Goal: Task Accomplishment & Management: Manage account settings

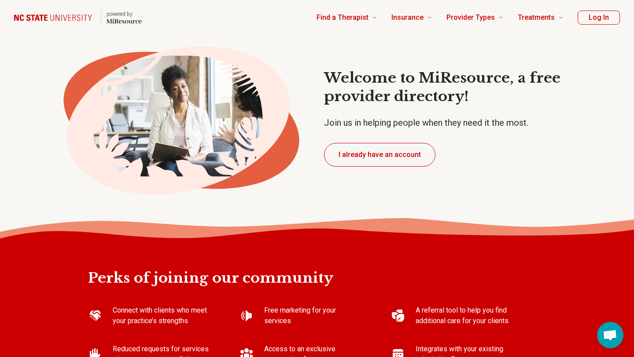
click at [587, 18] on button "Log In" at bounding box center [598, 18] width 42 height 14
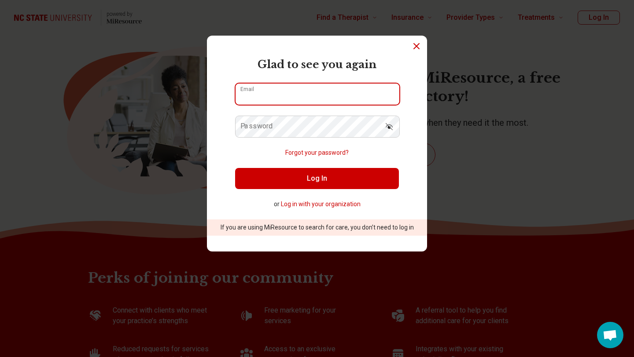
click at [364, 88] on input "Email" at bounding box center [317, 94] width 164 height 21
type input "**********"
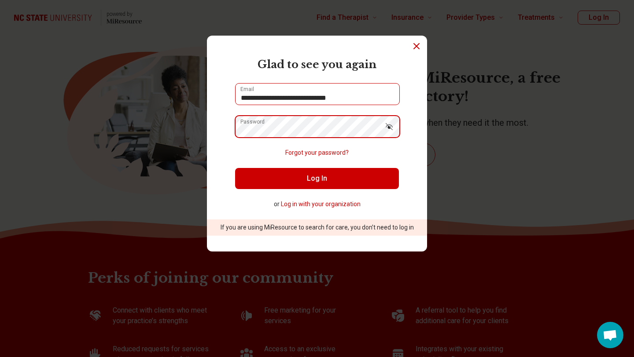
click at [235, 168] on button "Log In" at bounding box center [317, 178] width 164 height 21
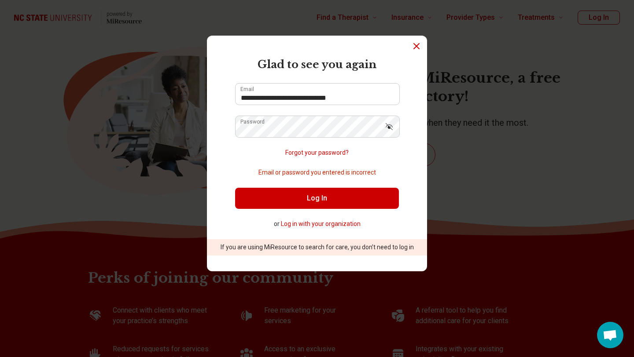
click at [393, 128] on icon "Show password" at bounding box center [389, 126] width 9 height 9
click at [389, 126] on icon "Hide password" at bounding box center [388, 127] width 7 height 4
click at [326, 157] on button "Forgot your password?" at bounding box center [316, 152] width 63 height 9
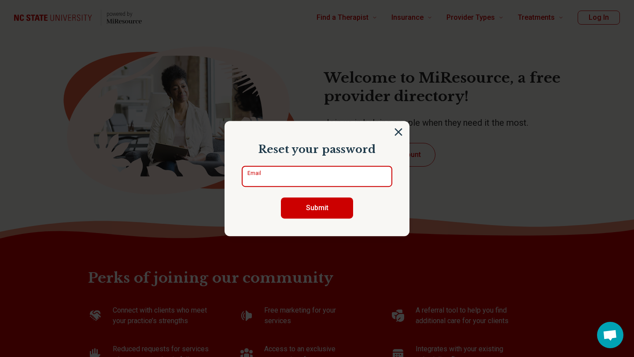
click at [339, 174] on input "Email" at bounding box center [317, 176] width 150 height 21
type input "**********"
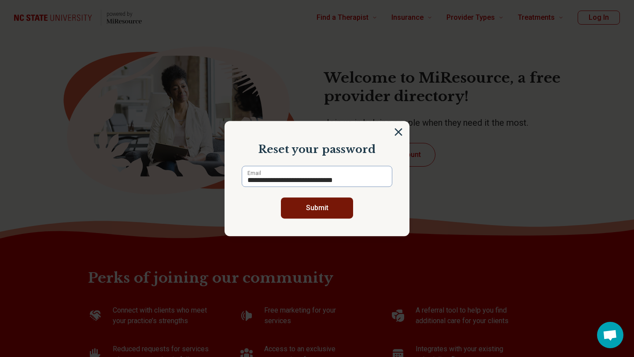
click at [328, 207] on button "Submit" at bounding box center [317, 208] width 72 height 21
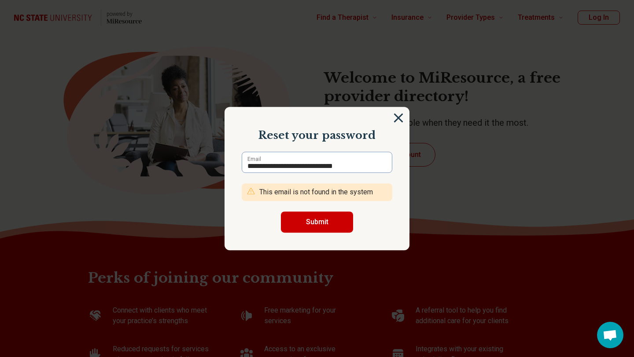
click at [400, 117] on img at bounding box center [398, 118] width 10 height 10
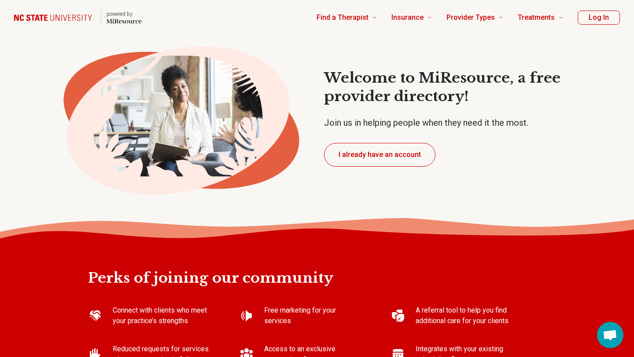
click at [593, 11] on button "Log In" at bounding box center [598, 18] width 42 height 14
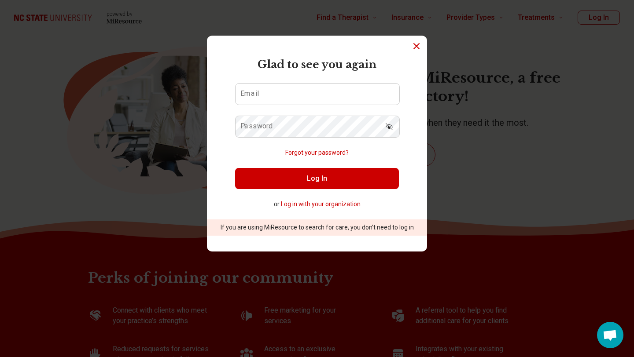
click at [417, 50] on icon "Dismiss" at bounding box center [416, 46] width 11 height 11
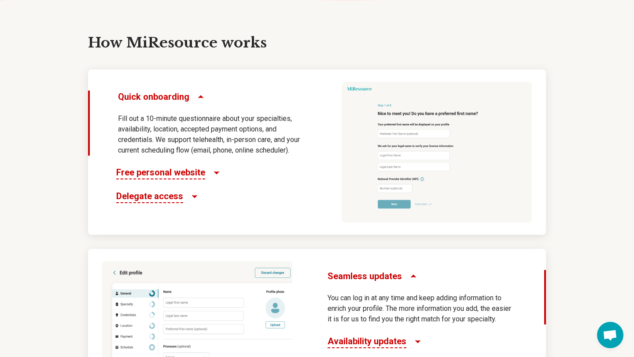
scroll to position [420, 0]
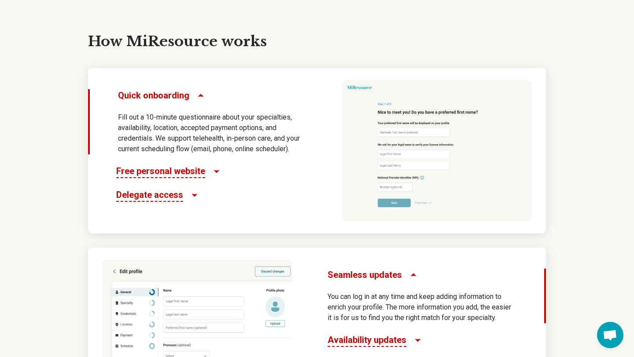
click at [176, 169] on span "Free personal website" at bounding box center [160, 171] width 89 height 13
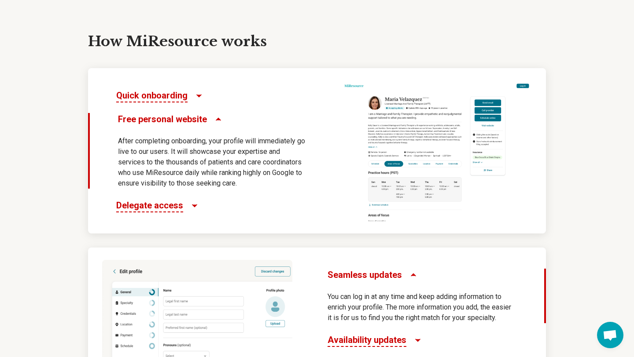
click at [178, 201] on span "Delegate access" at bounding box center [149, 205] width 67 height 13
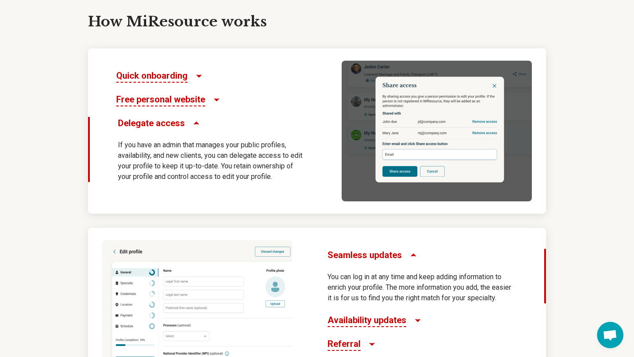
scroll to position [414, 0]
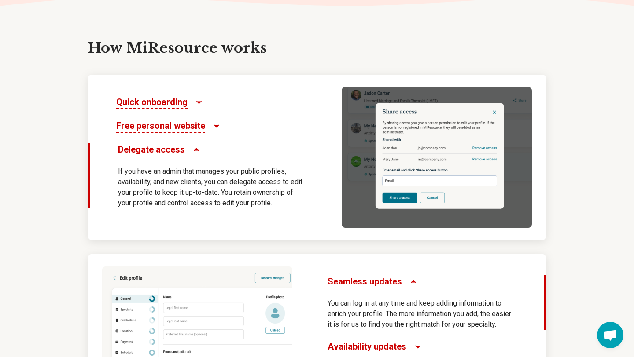
click at [183, 126] on span "Free personal website" at bounding box center [160, 126] width 89 height 13
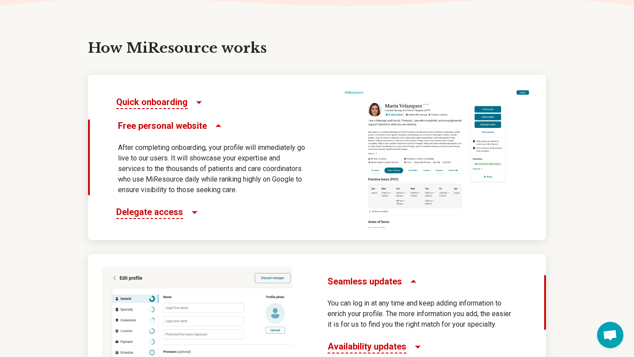
click at [169, 105] on span "Quick onboarding" at bounding box center [151, 102] width 71 height 13
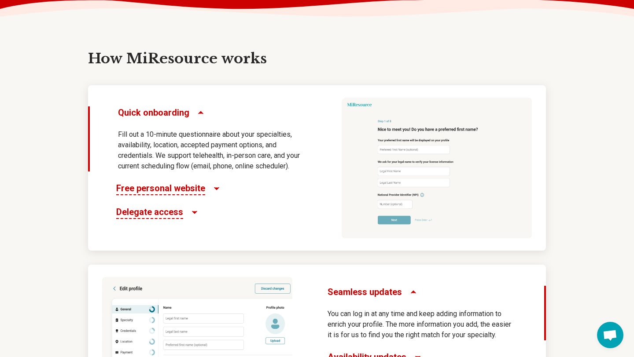
scroll to position [409, 0]
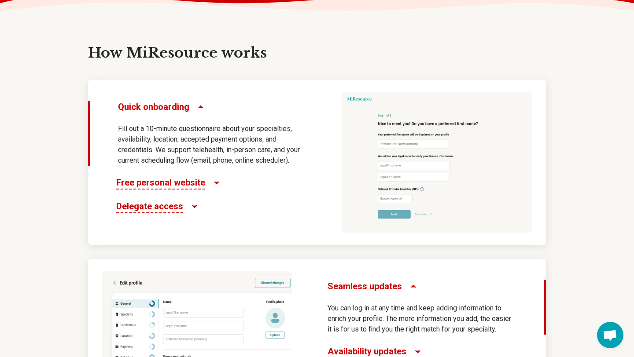
click at [190, 209] on icon "Delegate access" at bounding box center [194, 206] width 9 height 9
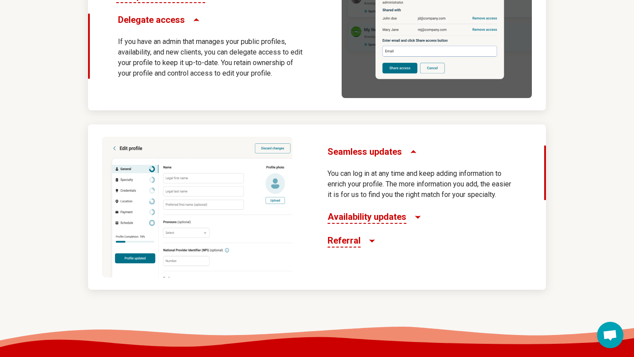
scroll to position [544, 0]
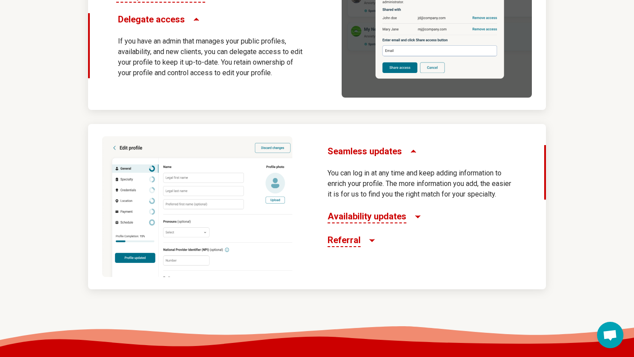
click at [354, 235] on span "Referral" at bounding box center [343, 240] width 33 height 13
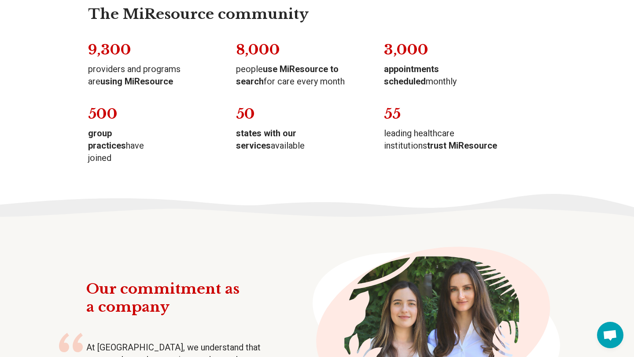
scroll to position [1257, 0]
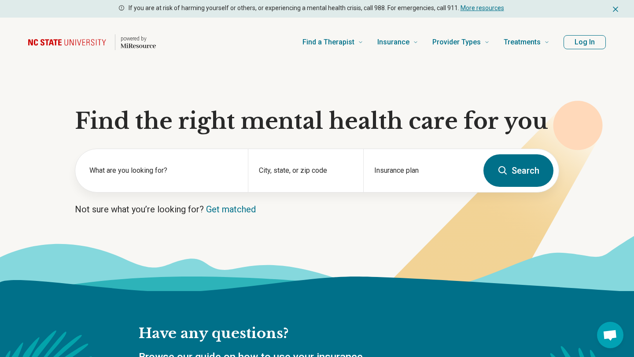
click at [121, 104] on section "Find the right mental health care for you What are you looking for? City, state…" at bounding box center [317, 179] width 634 height 224
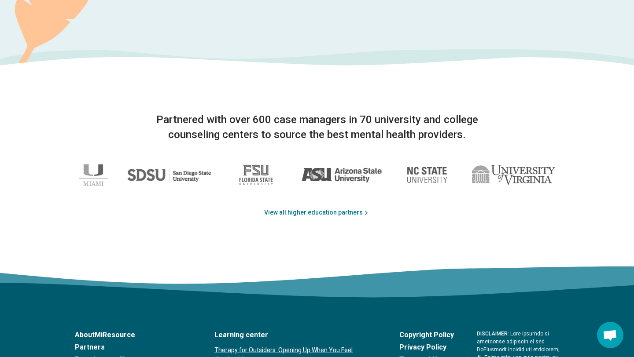
scroll to position [1592, 0]
